Goal: Complete application form: Complete application form

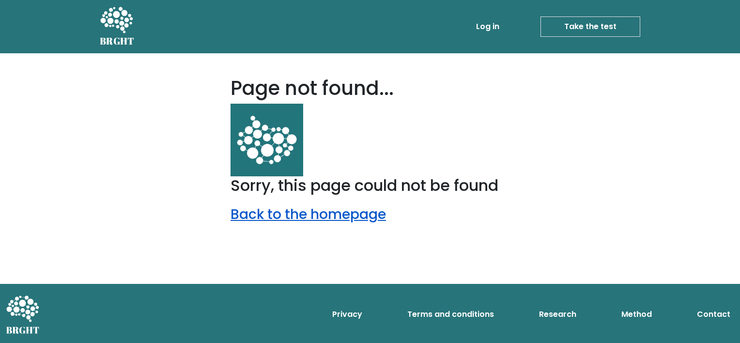
click at [343, 215] on link "Back to the homepage" at bounding box center [308, 214] width 155 height 19
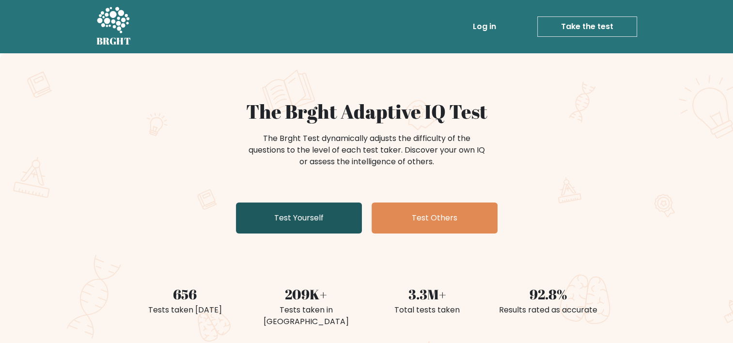
click at [310, 227] on link "Test Yourself" at bounding box center [299, 217] width 126 height 31
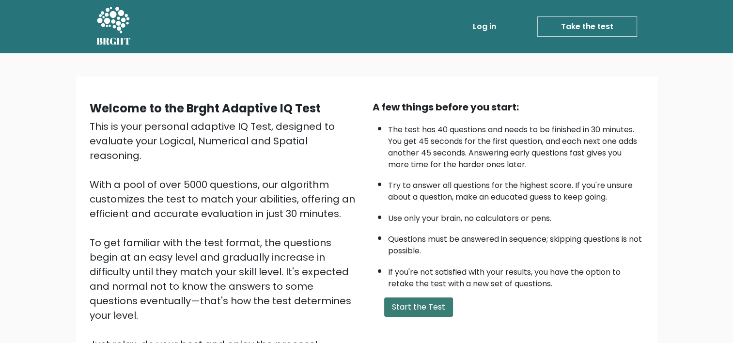
click at [425, 302] on button "Start the Test" at bounding box center [418, 306] width 69 height 19
click at [572, 20] on link "Take the test" at bounding box center [587, 26] width 100 height 20
click at [572, 28] on link "Take the test" at bounding box center [587, 26] width 100 height 20
click at [421, 304] on button "Start the Test" at bounding box center [418, 306] width 69 height 19
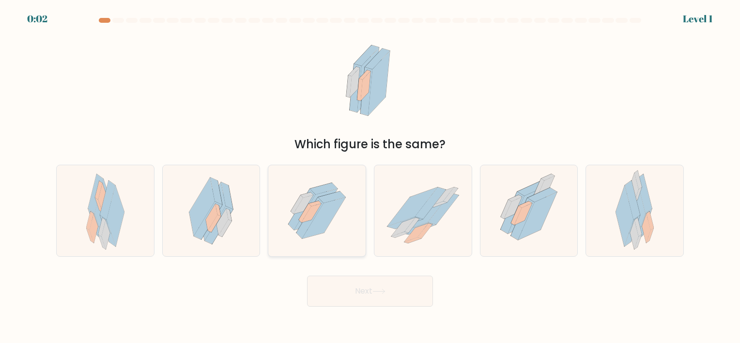
click at [332, 227] on icon at bounding box center [317, 210] width 81 height 91
click at [370, 176] on input "c." at bounding box center [370, 173] width 0 height 5
radio input "true"
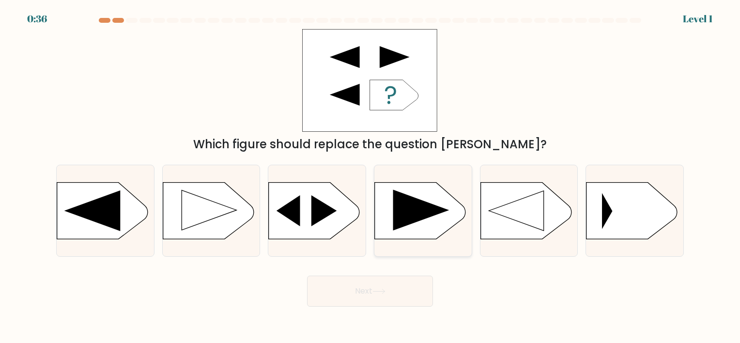
click at [412, 209] on icon at bounding box center [421, 210] width 56 height 41
click at [371, 176] on input "d." at bounding box center [370, 173] width 0 height 5
radio input "true"
click at [391, 285] on button "Next" at bounding box center [370, 291] width 126 height 31
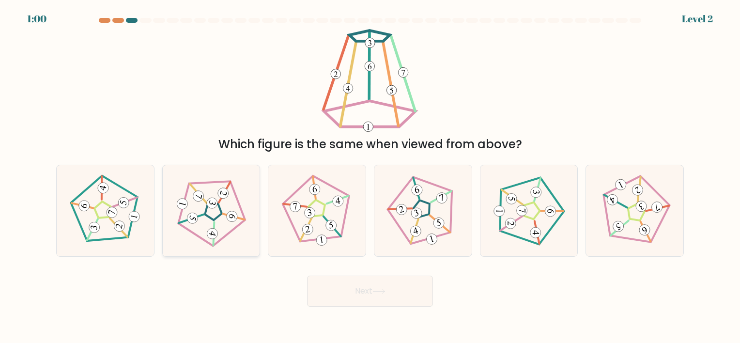
click at [203, 220] on icon at bounding box center [211, 210] width 73 height 73
click at [370, 176] on input "b." at bounding box center [370, 173] width 0 height 5
radio input "true"
click at [416, 217] on 779 at bounding box center [416, 213] width 13 height 13
click at [371, 176] on input "d." at bounding box center [370, 173] width 0 height 5
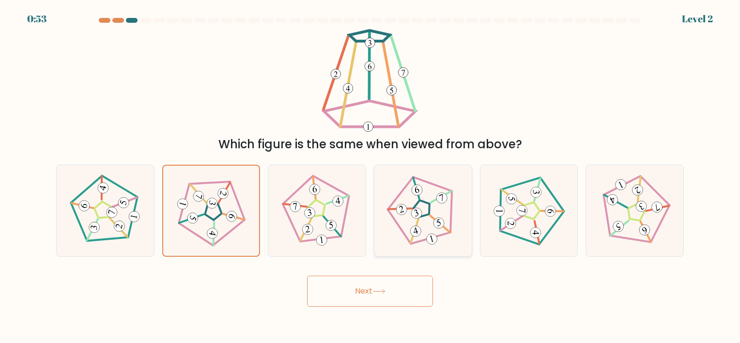
radio input "true"
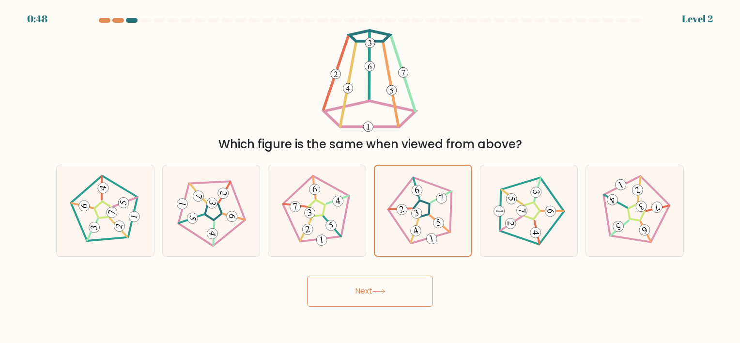
click at [403, 281] on button "Next" at bounding box center [370, 291] width 126 height 31
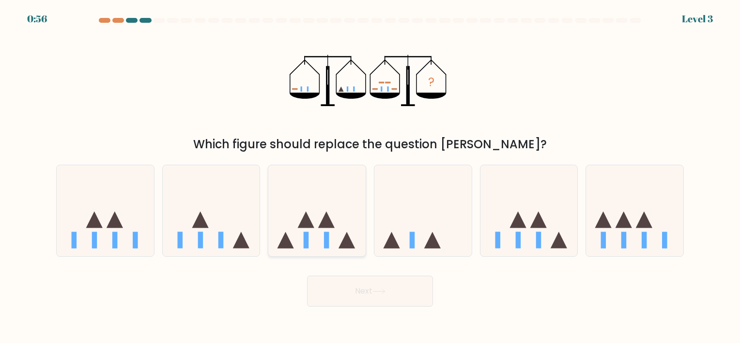
click at [329, 233] on icon at bounding box center [316, 210] width 97 height 80
click at [370, 176] on input "c." at bounding box center [370, 173] width 0 height 5
radio input "true"
click at [372, 287] on button "Next" at bounding box center [370, 291] width 126 height 31
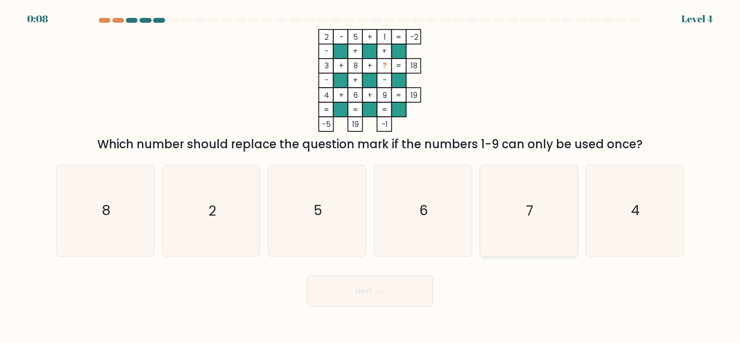
click at [540, 223] on icon "7" at bounding box center [528, 210] width 91 height 91
click at [371, 176] on input "e. 7" at bounding box center [370, 173] width 0 height 5
radio input "true"
click at [373, 293] on button "Next" at bounding box center [370, 291] width 126 height 31
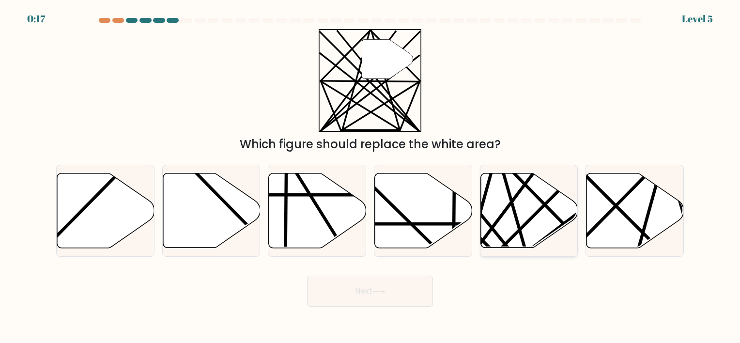
click at [528, 225] on icon at bounding box center [528, 210] width 97 height 75
click at [371, 176] on input "e." at bounding box center [370, 173] width 0 height 5
radio input "true"
click at [401, 287] on button "Next" at bounding box center [370, 291] width 126 height 31
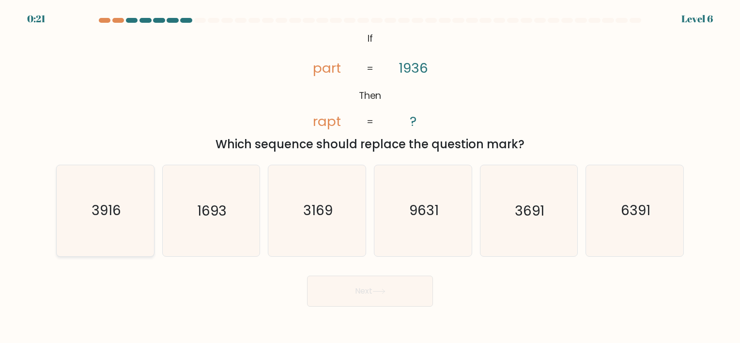
click at [90, 224] on icon "3916" at bounding box center [105, 210] width 91 height 91
click at [370, 176] on input "a. 3916" at bounding box center [370, 173] width 0 height 5
radio input "true"
click at [339, 298] on button "Next" at bounding box center [370, 291] width 126 height 31
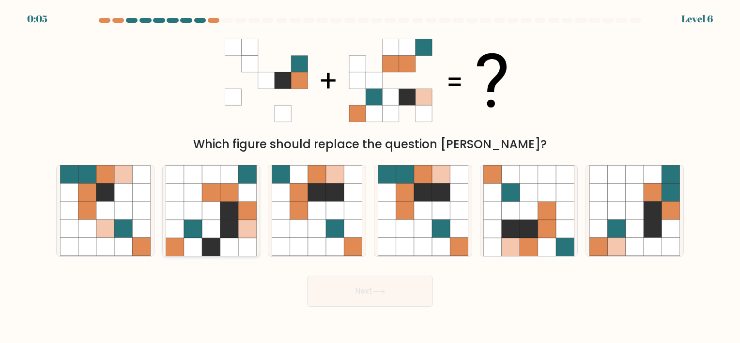
click at [204, 192] on icon at bounding box center [211, 193] width 18 height 18
click at [370, 176] on input "b." at bounding box center [370, 173] width 0 height 5
radio input "true"
click at [368, 291] on button "Next" at bounding box center [370, 291] width 126 height 31
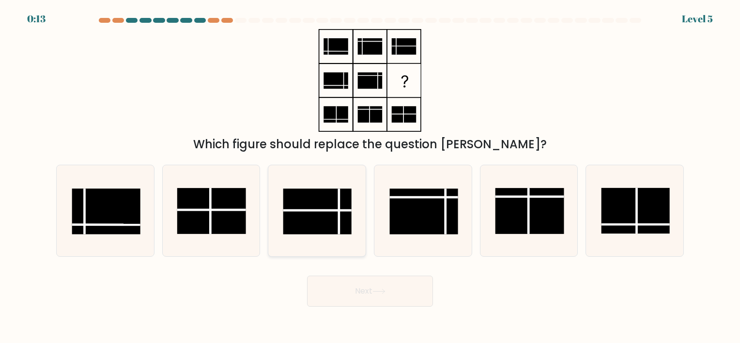
click at [328, 222] on rect at bounding box center [317, 212] width 68 height 46
click at [370, 176] on input "c." at bounding box center [370, 173] width 0 height 5
radio input "true"
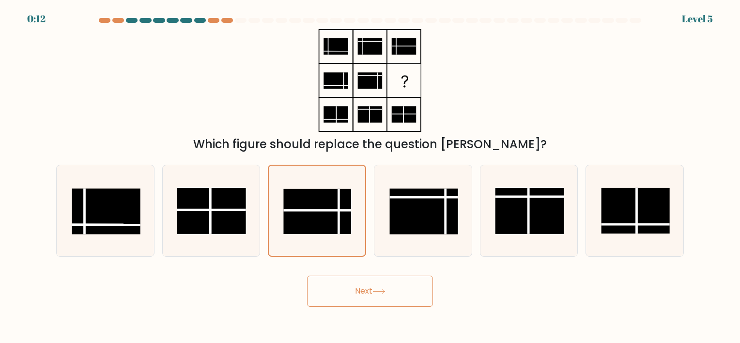
click at [353, 295] on button "Next" at bounding box center [370, 291] width 126 height 31
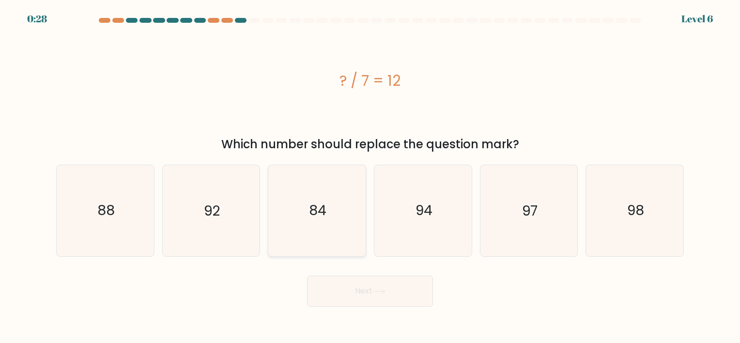
click at [317, 229] on icon "84" at bounding box center [317, 210] width 91 height 91
click at [370, 176] on input "c. 84" at bounding box center [370, 173] width 0 height 5
radio input "true"
click at [347, 301] on button "Next" at bounding box center [370, 291] width 126 height 31
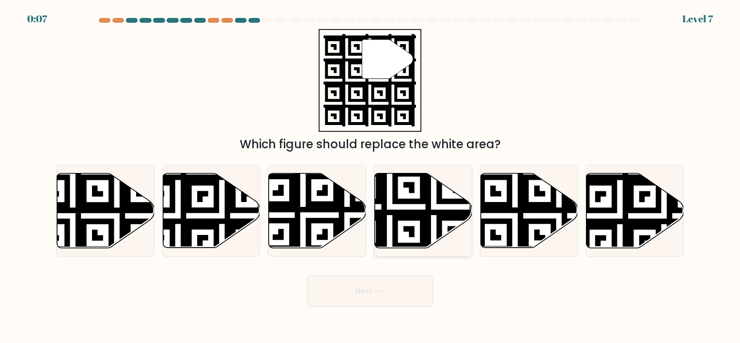
click at [409, 204] on icon at bounding box center [423, 210] width 97 height 75
click at [371, 176] on input "d." at bounding box center [370, 173] width 0 height 5
radio input "true"
click at [372, 288] on button "Next" at bounding box center [370, 291] width 126 height 31
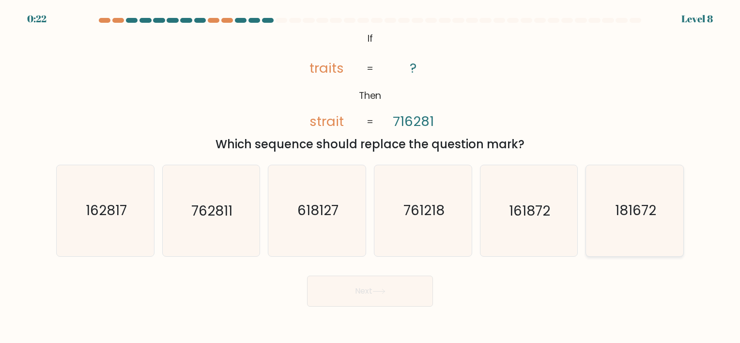
click at [653, 228] on icon "181672" at bounding box center [634, 210] width 91 height 91
click at [371, 176] on input "f. 181672" at bounding box center [370, 173] width 0 height 5
radio input "true"
click at [406, 291] on button "Next" at bounding box center [370, 291] width 126 height 31
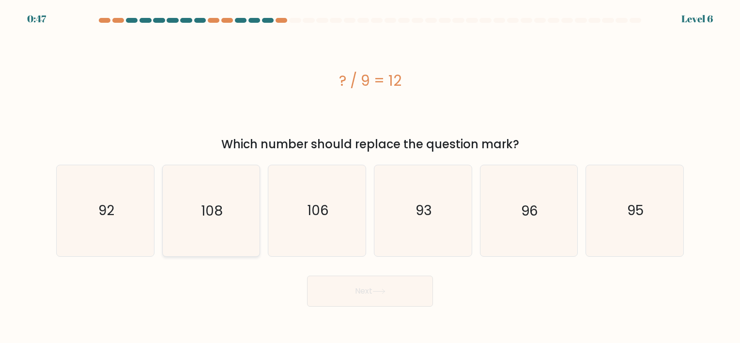
click at [224, 180] on icon "108" at bounding box center [211, 210] width 91 height 91
click at [370, 176] on input "b. 108" at bounding box center [370, 173] width 0 height 5
radio input "true"
click at [344, 293] on button "Next" at bounding box center [370, 291] width 126 height 31
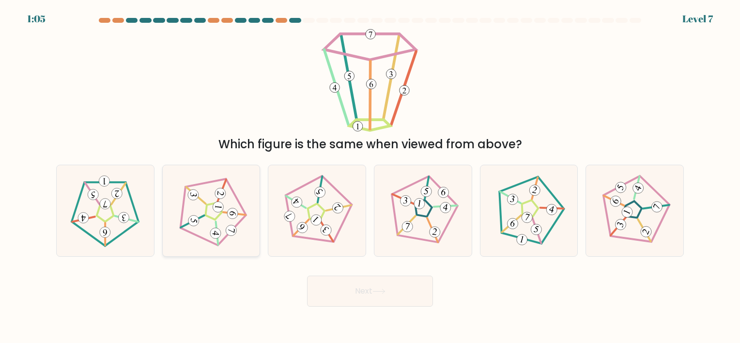
click at [203, 197] on icon at bounding box center [211, 210] width 73 height 73
click at [370, 176] on input "b." at bounding box center [370, 173] width 0 height 5
radio input "true"
click at [334, 296] on button "Next" at bounding box center [370, 291] width 126 height 31
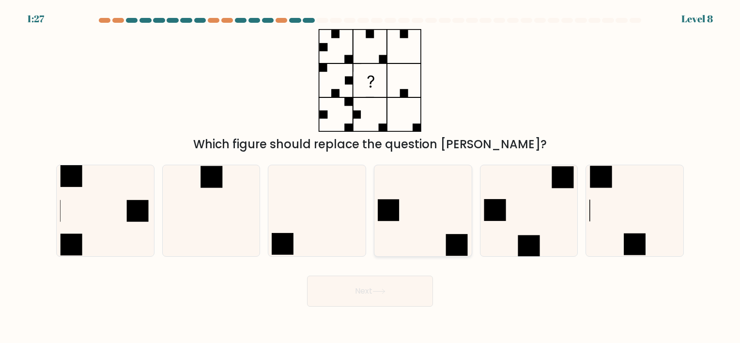
click at [415, 241] on icon at bounding box center [423, 210] width 91 height 91
click at [371, 176] on input "d." at bounding box center [370, 173] width 0 height 5
radio input "true"
click at [397, 289] on button "Next" at bounding box center [370, 291] width 126 height 31
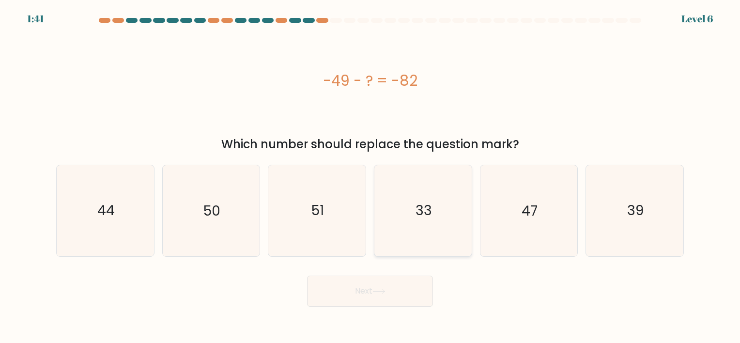
click at [403, 227] on icon "33" at bounding box center [423, 210] width 91 height 91
click at [371, 176] on input "d. 33" at bounding box center [370, 173] width 0 height 5
radio input "true"
click at [376, 296] on button "Next" at bounding box center [370, 291] width 126 height 31
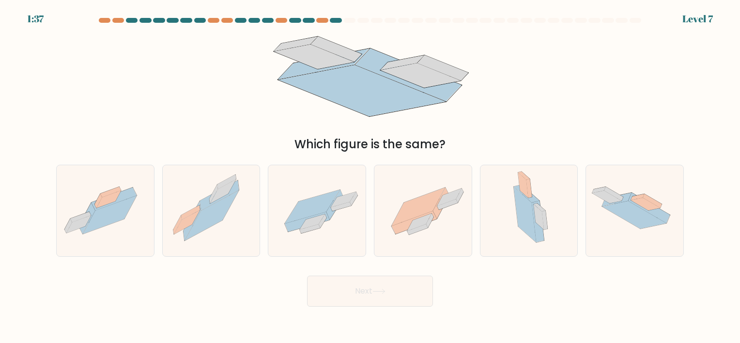
click at [376, 296] on button "Next" at bounding box center [370, 291] width 126 height 31
click at [310, 247] on div at bounding box center [317, 211] width 98 height 92
click at [370, 176] on input "c." at bounding box center [370, 173] width 0 height 5
radio input "true"
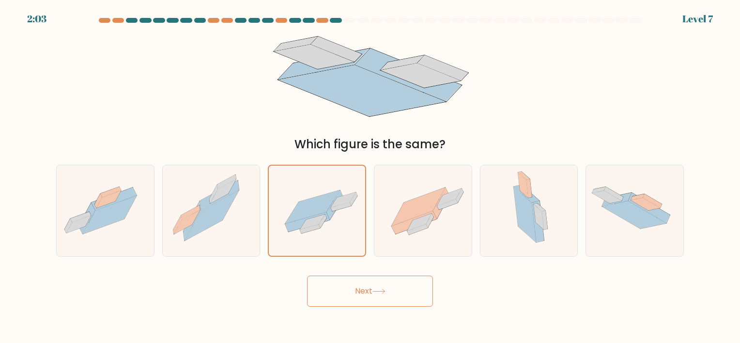
click at [359, 294] on button "Next" at bounding box center [370, 291] width 126 height 31
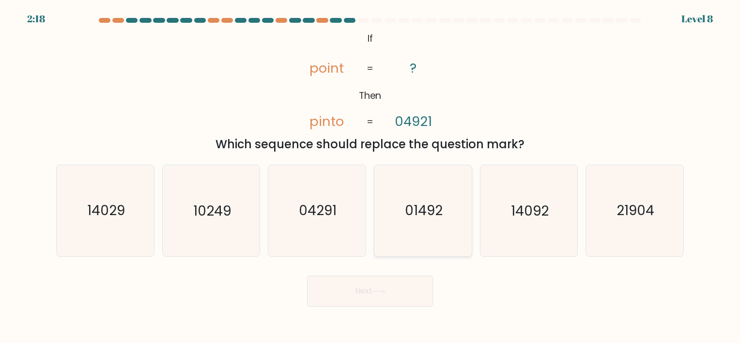
click at [434, 214] on text "01492" at bounding box center [424, 210] width 38 height 19
click at [371, 176] on input "d. 01492" at bounding box center [370, 173] width 0 height 5
radio input "true"
click at [377, 290] on icon at bounding box center [378, 291] width 13 height 5
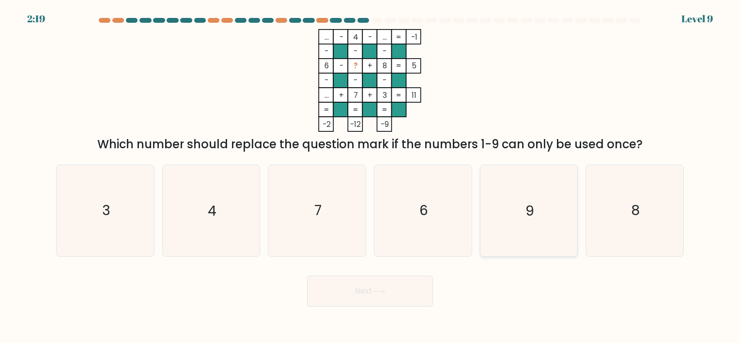
click at [552, 210] on icon "9" at bounding box center [528, 210] width 91 height 91
click at [371, 176] on input "e. 9" at bounding box center [370, 173] width 0 height 5
radio input "true"
click at [384, 294] on button "Next" at bounding box center [370, 291] width 126 height 31
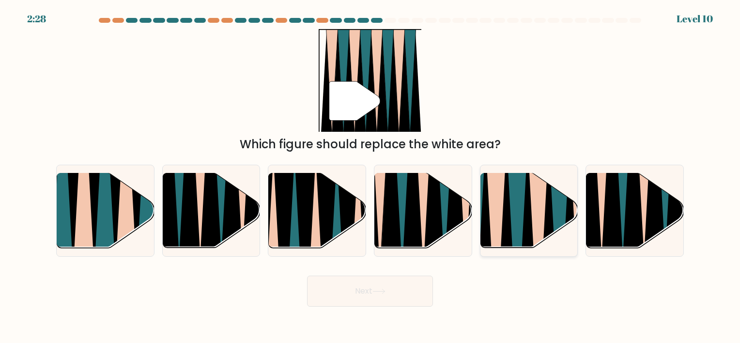
click at [517, 203] on icon at bounding box center [517, 253] width 21 height 194
click at [371, 176] on input "e." at bounding box center [370, 173] width 0 height 5
radio input "true"
click at [409, 293] on button "Next" at bounding box center [370, 291] width 126 height 31
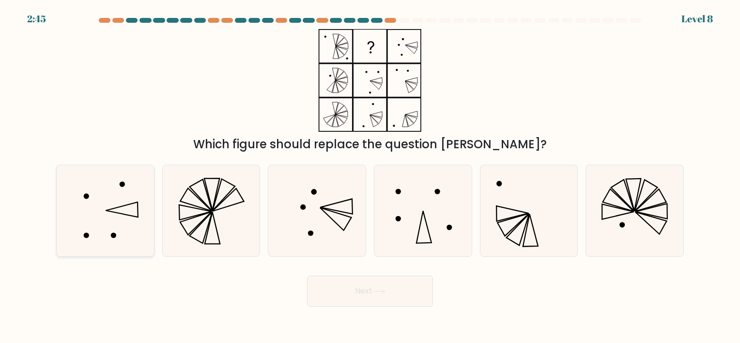
click at [114, 201] on icon at bounding box center [105, 210] width 91 height 91
click at [370, 176] on input "a." at bounding box center [370, 173] width 0 height 5
radio input "true"
click at [370, 288] on button "Next" at bounding box center [370, 291] width 126 height 31
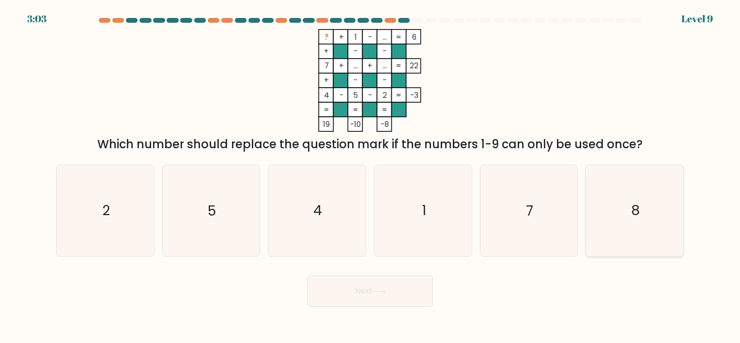
click at [657, 215] on icon "8" at bounding box center [634, 210] width 91 height 91
click at [371, 176] on input "f. 8" at bounding box center [370, 173] width 0 height 5
radio input "true"
click at [403, 291] on button "Next" at bounding box center [370, 291] width 126 height 31
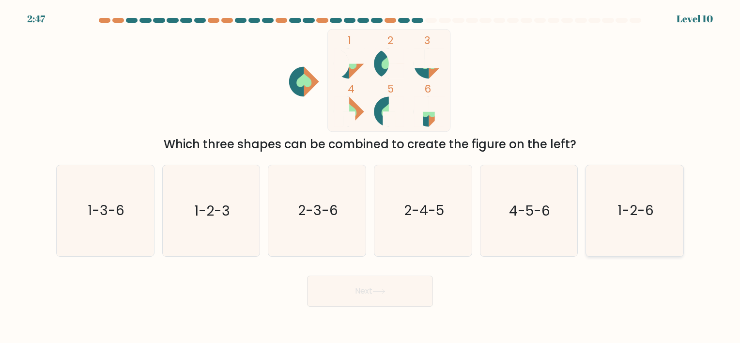
click at [635, 235] on icon "1-2-6" at bounding box center [634, 210] width 91 height 91
click at [371, 176] on input "f. 1-2-6" at bounding box center [370, 173] width 0 height 5
radio input "true"
click at [345, 296] on button "Next" at bounding box center [370, 291] width 126 height 31
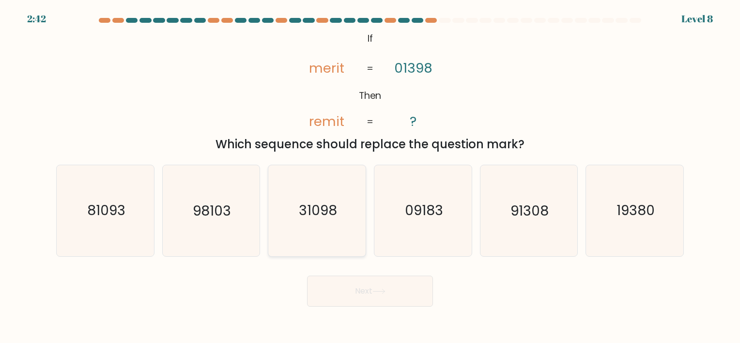
click at [334, 229] on icon "31098" at bounding box center [317, 210] width 91 height 91
click at [370, 176] on input "c. 31098" at bounding box center [370, 173] width 0 height 5
radio input "true"
click at [362, 292] on button "Next" at bounding box center [370, 291] width 126 height 31
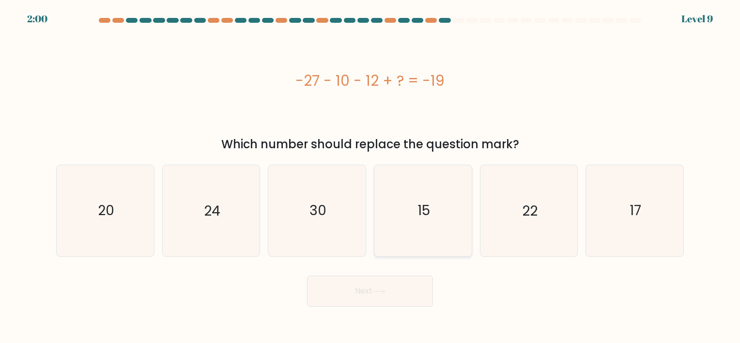
click at [397, 247] on icon "15" at bounding box center [423, 210] width 91 height 91
click at [371, 176] on input "d. 15" at bounding box center [370, 173] width 0 height 5
radio input "true"
click at [393, 292] on button "Next" at bounding box center [370, 291] width 126 height 31
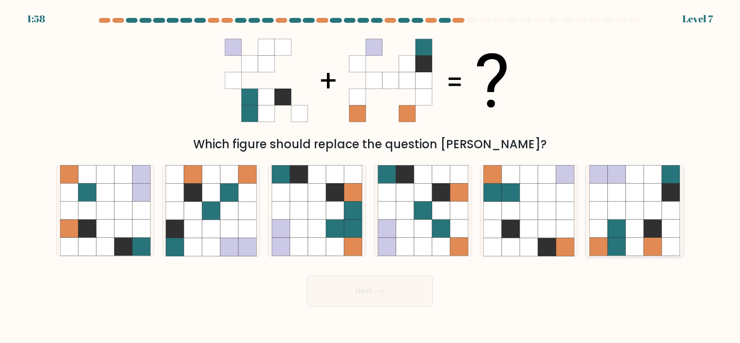
click at [598, 213] on icon at bounding box center [598, 210] width 18 height 18
click at [371, 176] on input "f." at bounding box center [370, 173] width 0 height 5
radio input "true"
click at [409, 296] on button "Next" at bounding box center [370, 291] width 126 height 31
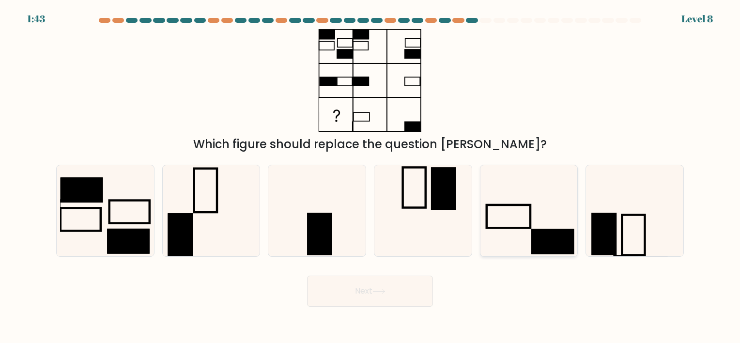
click at [500, 232] on icon at bounding box center [528, 210] width 91 height 91
click at [371, 176] on input "e." at bounding box center [370, 173] width 0 height 5
radio input "true"
click at [409, 289] on button "Next" at bounding box center [370, 291] width 126 height 31
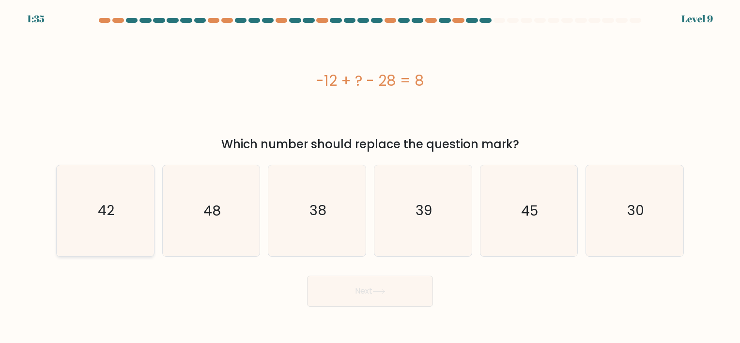
click at [108, 214] on text "42" at bounding box center [106, 210] width 16 height 19
click at [370, 176] on input "a. 42" at bounding box center [370, 173] width 0 height 5
radio input "true"
click at [353, 291] on button "Next" at bounding box center [370, 291] width 126 height 31
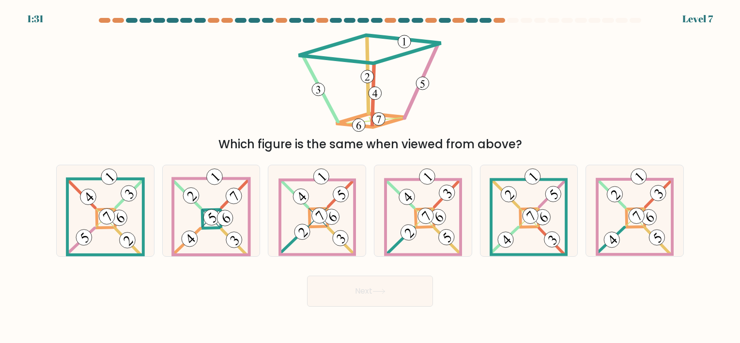
click at [353, 291] on button "Next" at bounding box center [370, 291] width 126 height 31
click at [242, 283] on div "Next" at bounding box center [369, 287] width 639 height 38
click at [83, 219] on icon at bounding box center [105, 210] width 78 height 91
click at [370, 176] on input "a." at bounding box center [370, 173] width 0 height 5
radio input "true"
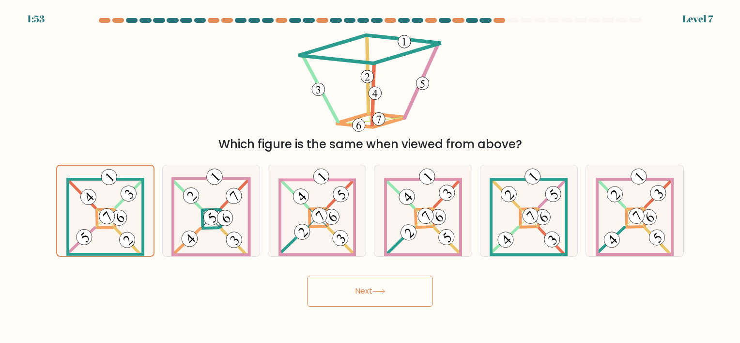
click at [413, 286] on button "Next" at bounding box center [370, 291] width 126 height 31
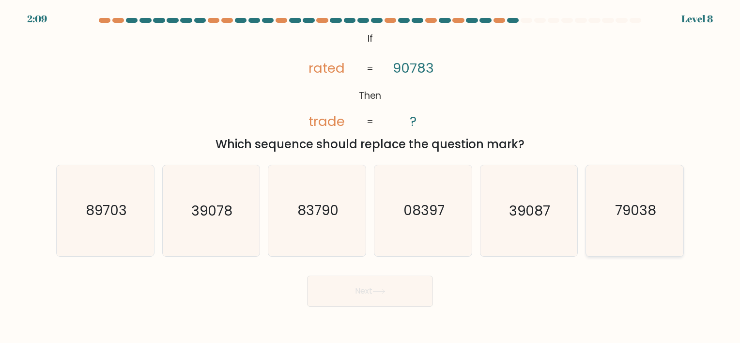
click at [624, 211] on text "79038" at bounding box center [635, 210] width 41 height 19
click at [371, 176] on input "f. 79038" at bounding box center [370, 173] width 0 height 5
radio input "true"
click at [393, 304] on button "Next" at bounding box center [370, 291] width 126 height 31
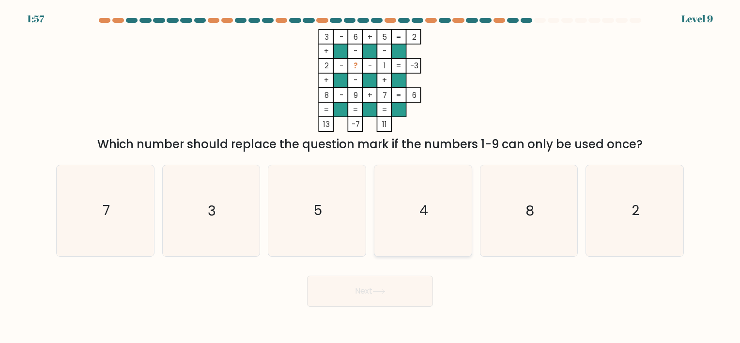
click at [415, 211] on icon "4" at bounding box center [423, 210] width 91 height 91
click at [371, 176] on input "d. 4" at bounding box center [370, 173] width 0 height 5
radio input "true"
click at [367, 297] on button "Next" at bounding box center [370, 291] width 126 height 31
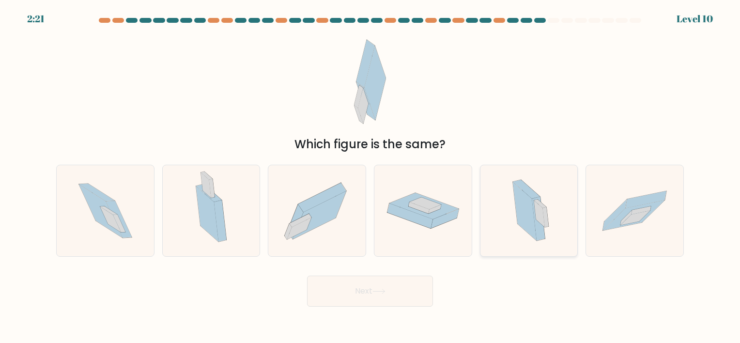
click at [531, 210] on icon at bounding box center [525, 212] width 24 height 59
click at [371, 176] on input "e." at bounding box center [370, 173] width 0 height 5
radio input "true"
click at [405, 293] on button "Next" at bounding box center [370, 291] width 126 height 31
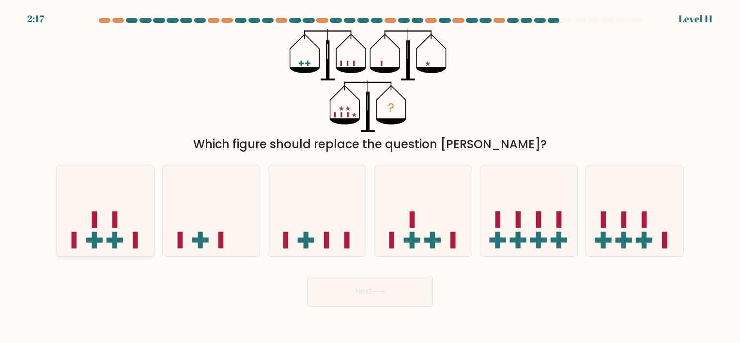
click at [102, 240] on rect at bounding box center [94, 240] width 16 height 5
click at [370, 176] on input "a." at bounding box center [370, 173] width 0 height 5
radio input "true"
click at [357, 289] on button "Next" at bounding box center [370, 291] width 126 height 31
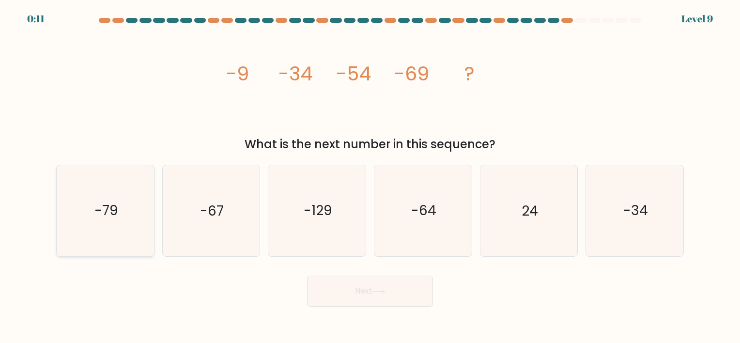
click at [107, 193] on icon "-79" at bounding box center [105, 210] width 91 height 91
click at [370, 176] on input "a. -79" at bounding box center [370, 173] width 0 height 5
radio input "true"
click at [368, 289] on button "Next" at bounding box center [370, 291] width 126 height 31
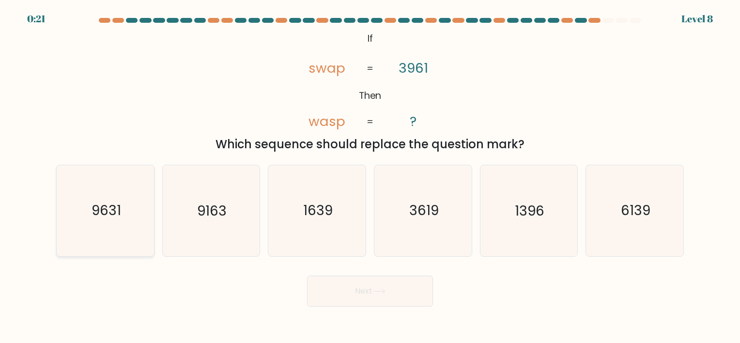
click at [126, 217] on icon "9631" at bounding box center [105, 210] width 91 height 91
click at [370, 176] on input "a. 9631" at bounding box center [370, 173] width 0 height 5
radio input "true"
click at [358, 287] on button "Next" at bounding box center [370, 291] width 126 height 31
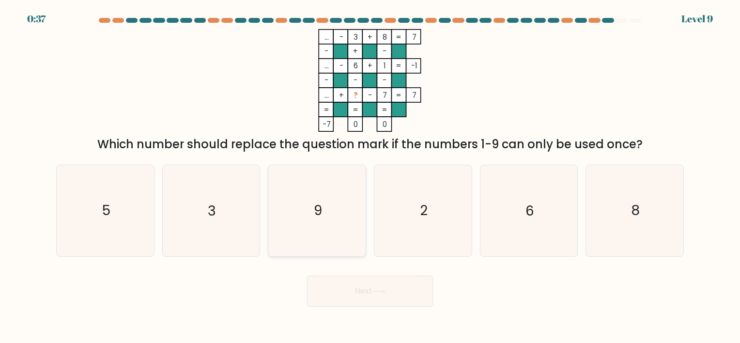
click at [315, 192] on icon "9" at bounding box center [317, 210] width 91 height 91
click at [370, 176] on input "c. 9" at bounding box center [370, 173] width 0 height 5
radio input "true"
click at [339, 288] on button "Next" at bounding box center [370, 291] width 126 height 31
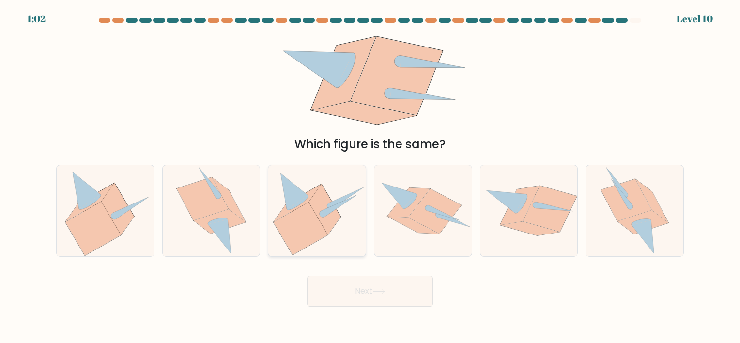
click at [300, 207] on icon at bounding box center [301, 228] width 54 height 52
click at [370, 176] on input "c." at bounding box center [370, 173] width 0 height 5
radio input "true"
click at [347, 293] on button "Next" at bounding box center [370, 291] width 126 height 31
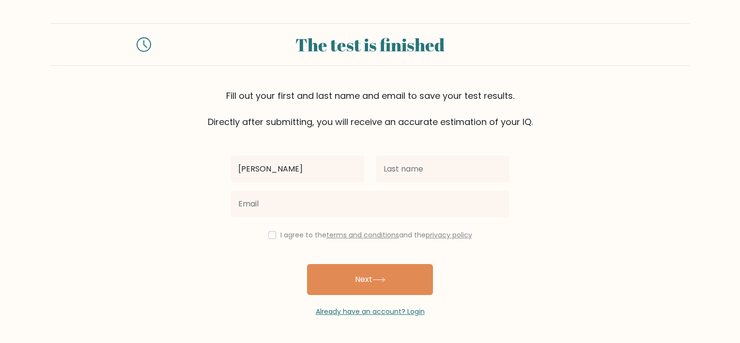
type input "[PERSON_NAME]"
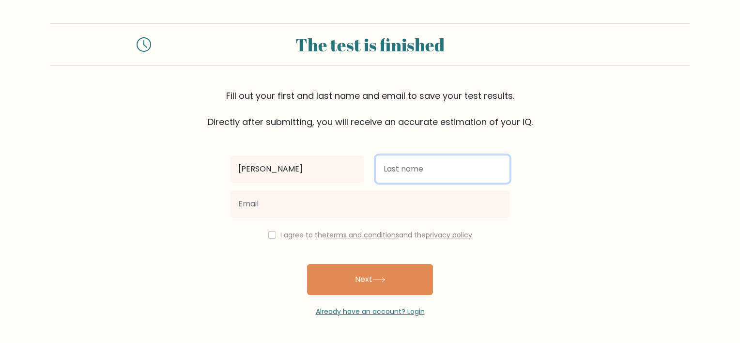
click at [408, 178] on input "text" at bounding box center [443, 168] width 134 height 27
type input "[PERSON_NAME]"
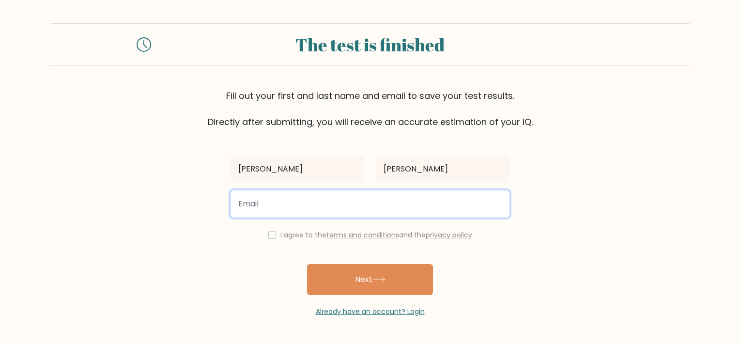
click at [389, 205] on input "email" at bounding box center [370, 203] width 279 height 27
type input "[EMAIL_ADDRESS][DOMAIN_NAME]"
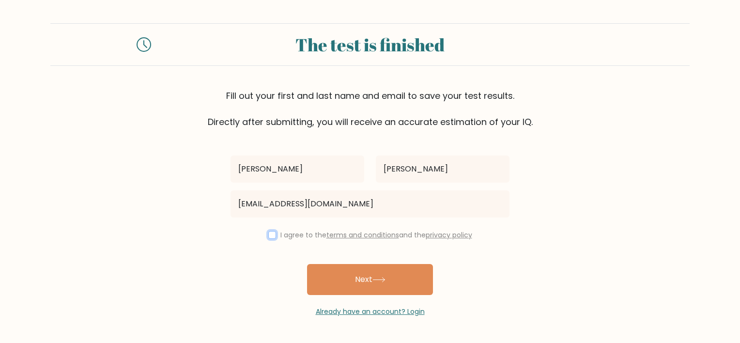
click at [271, 234] on input "checkbox" at bounding box center [272, 235] width 8 height 8
checkbox input "true"
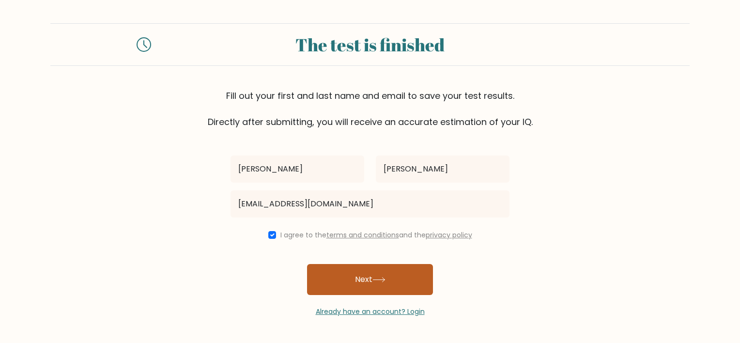
click at [341, 285] on button "Next" at bounding box center [370, 279] width 126 height 31
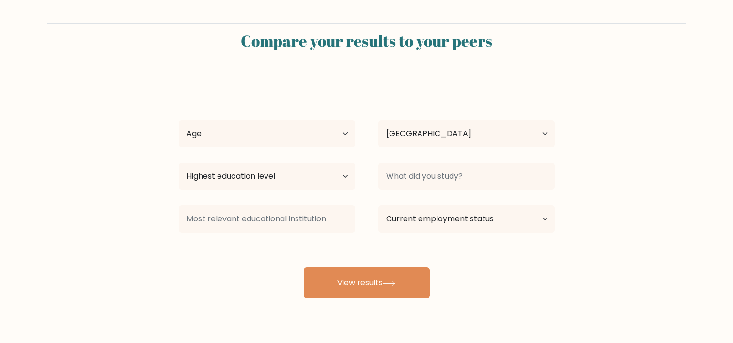
select select "PH"
click at [329, 135] on select "Age Under [DEMOGRAPHIC_DATA] [DEMOGRAPHIC_DATA] [DEMOGRAPHIC_DATA] [DEMOGRAPHIC…" at bounding box center [267, 133] width 176 height 27
select select "18_24"
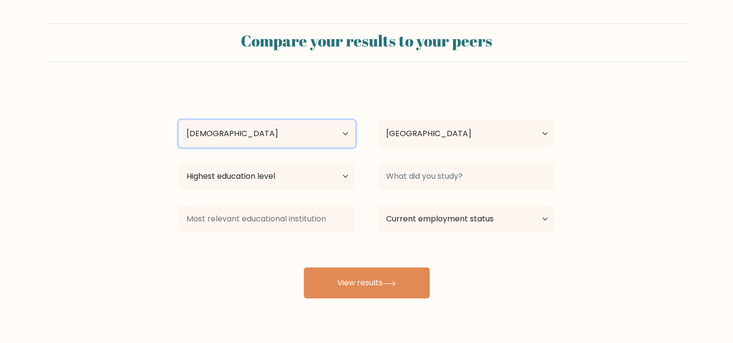
click at [179, 120] on select "Age Under [DEMOGRAPHIC_DATA] [DEMOGRAPHIC_DATA] [DEMOGRAPHIC_DATA] [DEMOGRAPHIC…" at bounding box center [267, 133] width 176 height 27
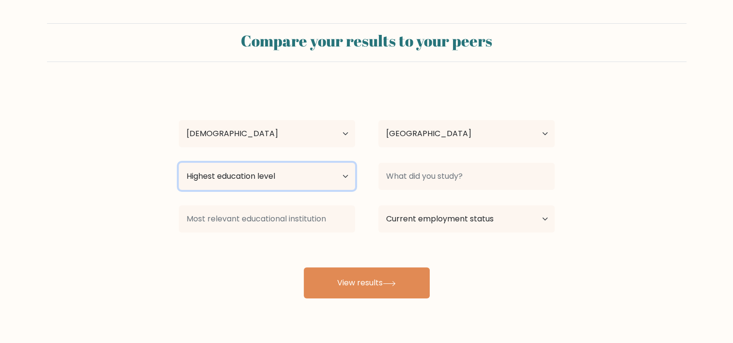
click at [309, 177] on select "Highest education level No schooling Primary Lower Secondary Upper Secondary Oc…" at bounding box center [267, 176] width 176 height 27
select select "bachelors_degree"
click at [179, 163] on select "Highest education level No schooling Primary Lower Secondary Upper Secondary Oc…" at bounding box center [267, 176] width 176 height 27
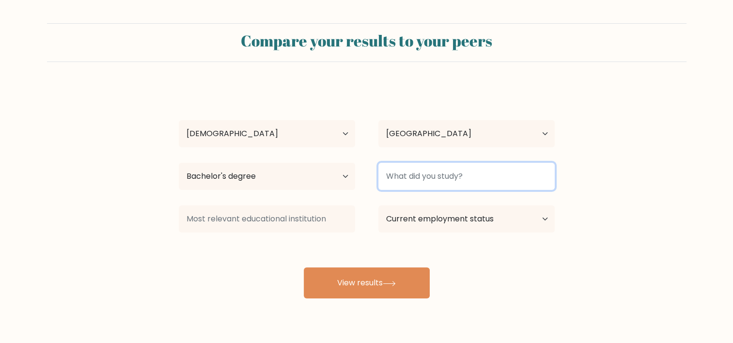
click at [421, 177] on input at bounding box center [466, 176] width 176 height 27
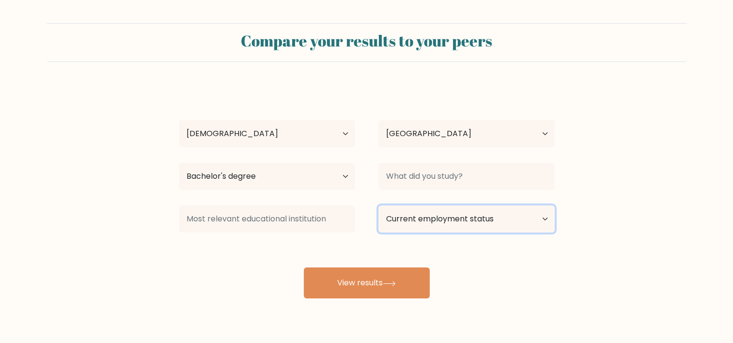
click at [435, 223] on select "Current employment status Employed Student Retired Other / prefer not to answer" at bounding box center [466, 218] width 176 height 27
click at [318, 243] on div "[PERSON_NAME] Age Under [DEMOGRAPHIC_DATA] [DEMOGRAPHIC_DATA] [DEMOGRAPHIC_DATA…" at bounding box center [366, 191] width 387 height 213
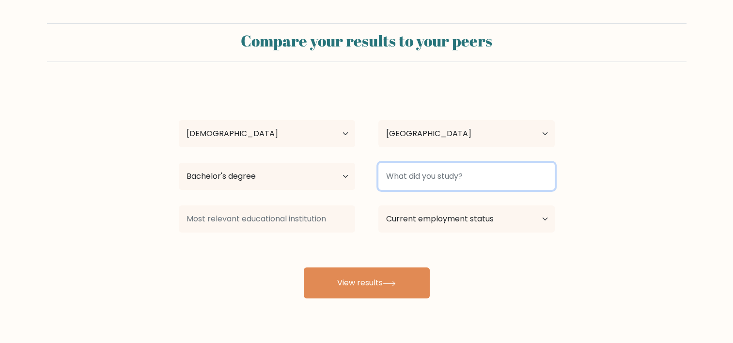
click at [434, 176] on input at bounding box center [466, 176] width 176 height 27
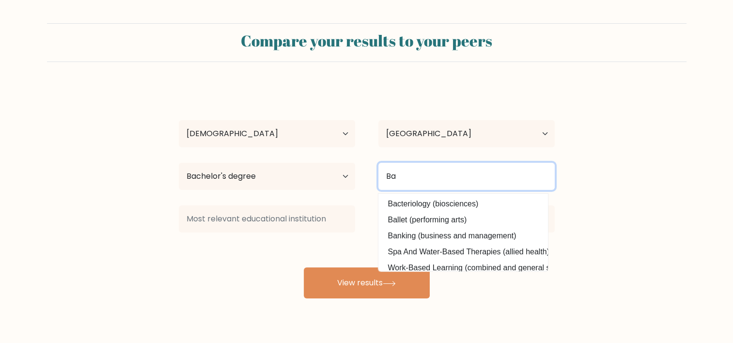
type input "B"
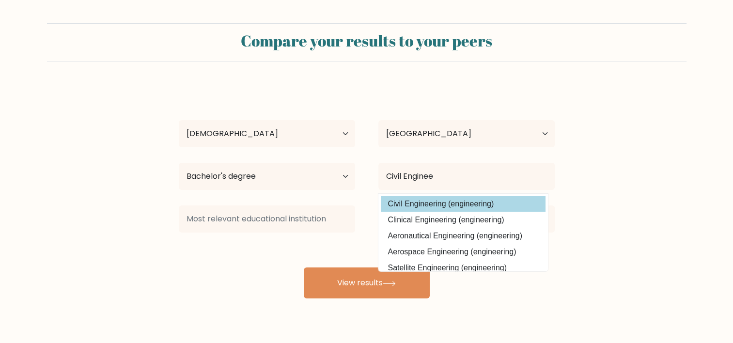
click at [436, 198] on div "[PERSON_NAME] Age Under [DEMOGRAPHIC_DATA] [DEMOGRAPHIC_DATA] [DEMOGRAPHIC_DATA…" at bounding box center [366, 191] width 387 height 213
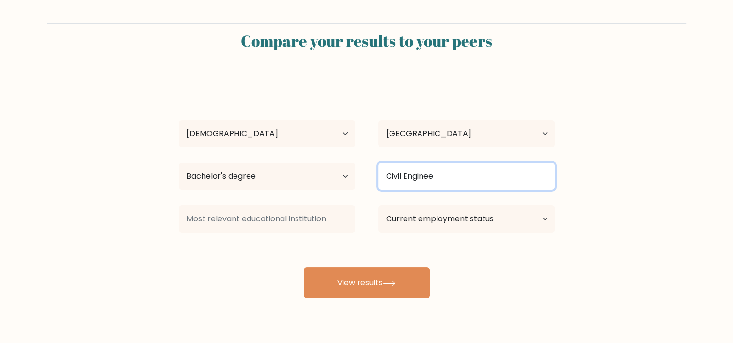
click at [442, 180] on input "Civil Enginee" at bounding box center [466, 176] width 176 height 27
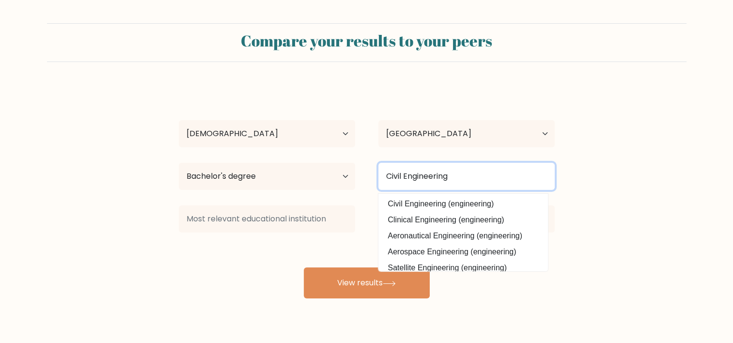
type input "Civil Engineering"
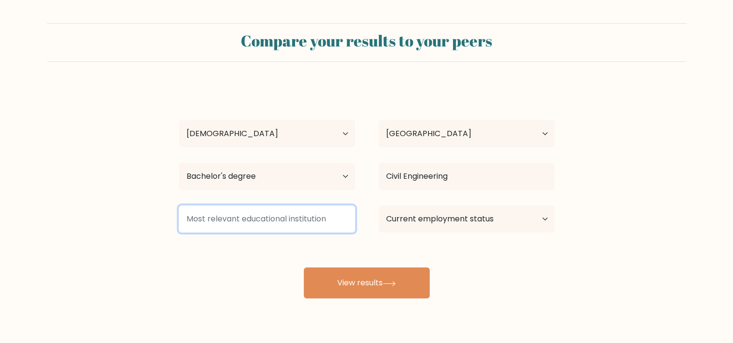
click at [307, 212] on input at bounding box center [267, 218] width 176 height 27
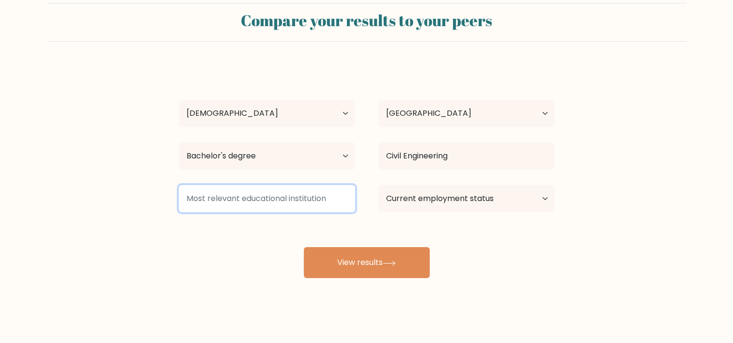
scroll to position [21, 0]
